Goal: Navigation & Orientation: Find specific page/section

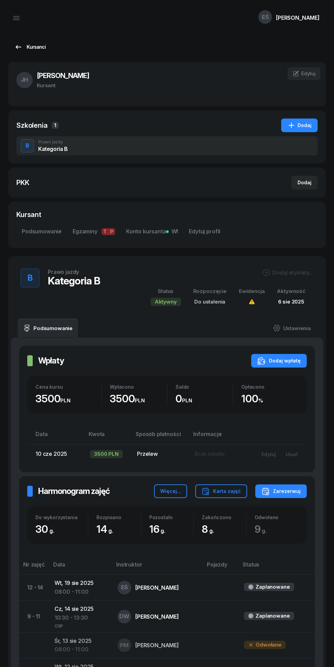
click at [24, 47] on div "Kursanci" at bounding box center [29, 47] width 31 height 8
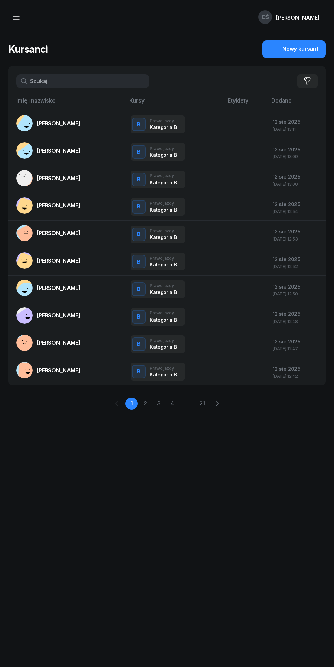
click at [15, 18] on icon "button" at bounding box center [16, 18] width 6 height 0
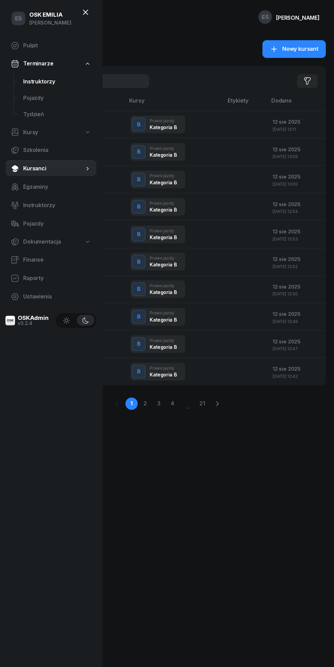
click at [36, 78] on span "Instruktorzy" at bounding box center [57, 81] width 68 height 9
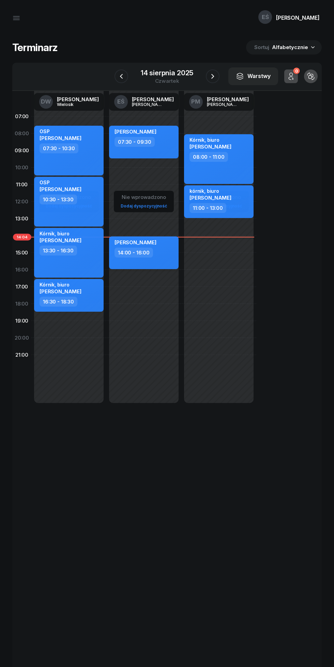
click at [164, 260] on div "[PERSON_NAME] 14:00 - 16:00" at bounding box center [144, 253] width 70 height 33
select select "14"
select select "16"
